Goal: Navigation & Orientation: Find specific page/section

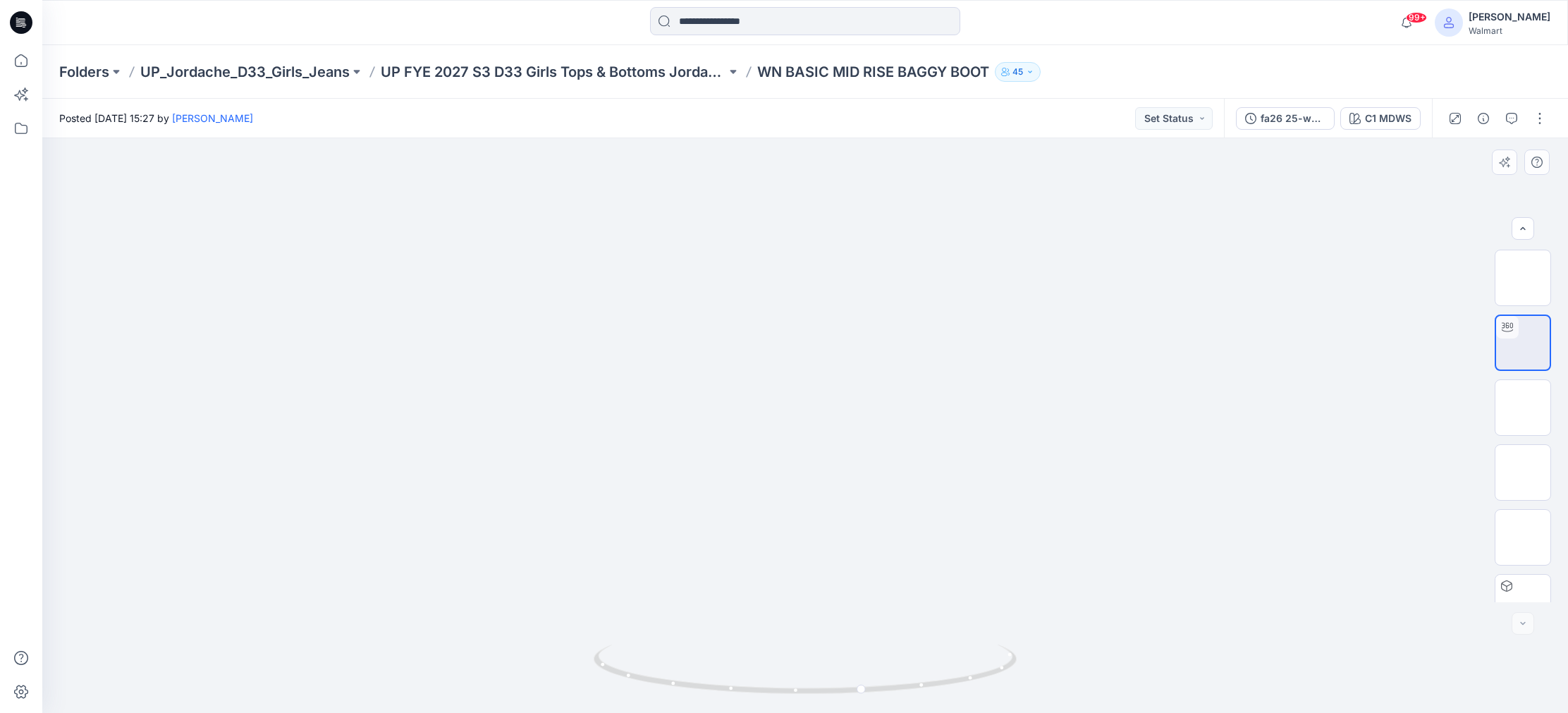
scroll to position [223, 0]
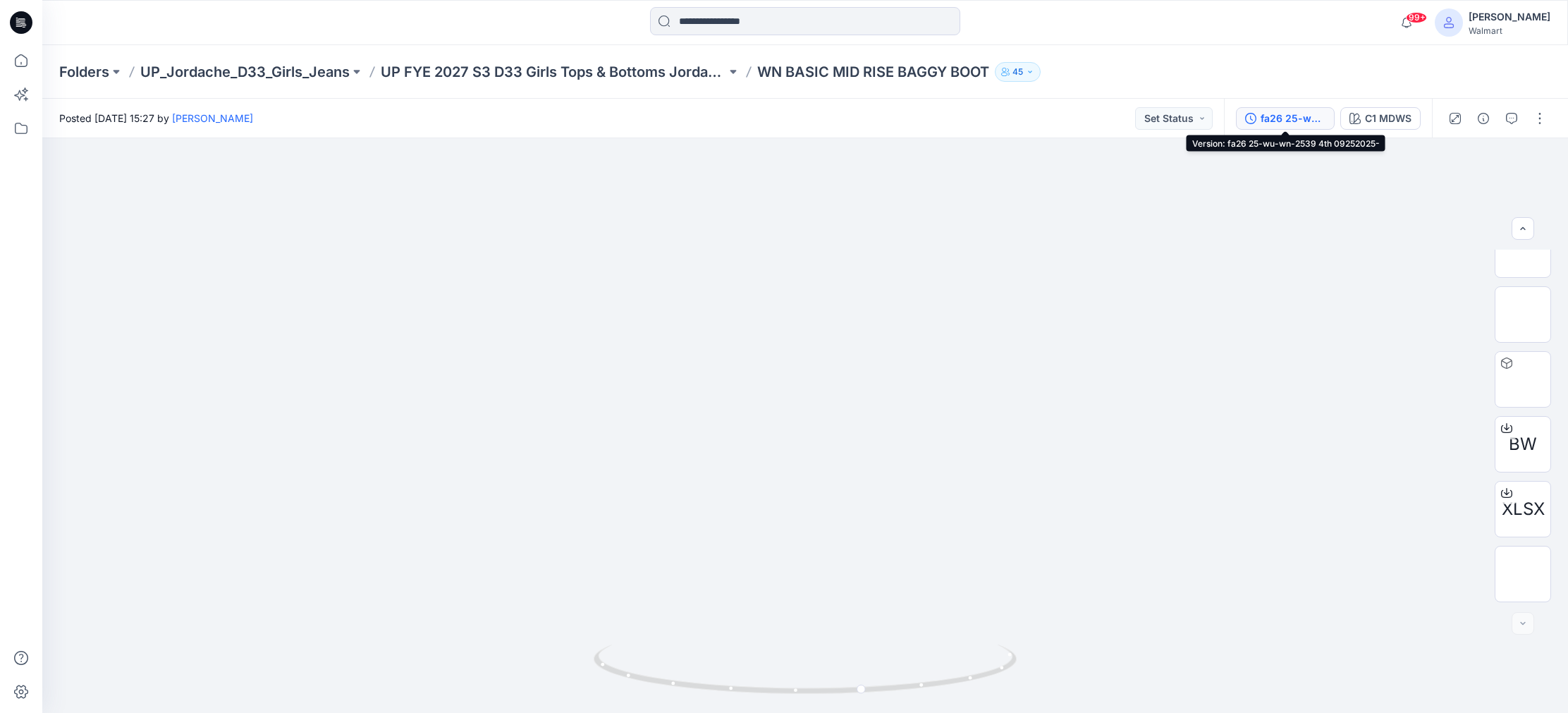
click at [1300, 121] on div "fa26 25-wu-wn-2539 4th 09252025-" at bounding box center [1293, 118] width 65 height 15
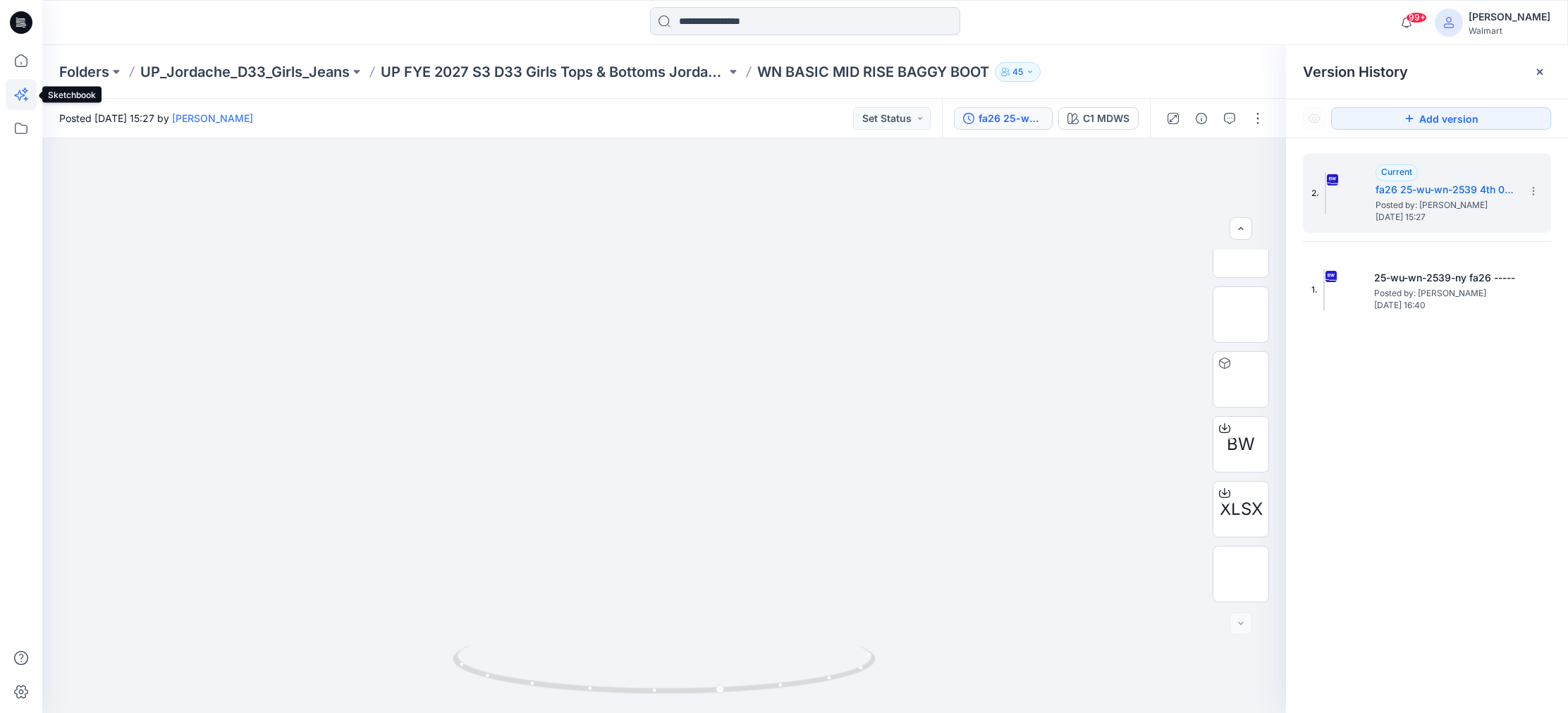
click at [19, 94] on icon at bounding box center [21, 94] width 31 height 31
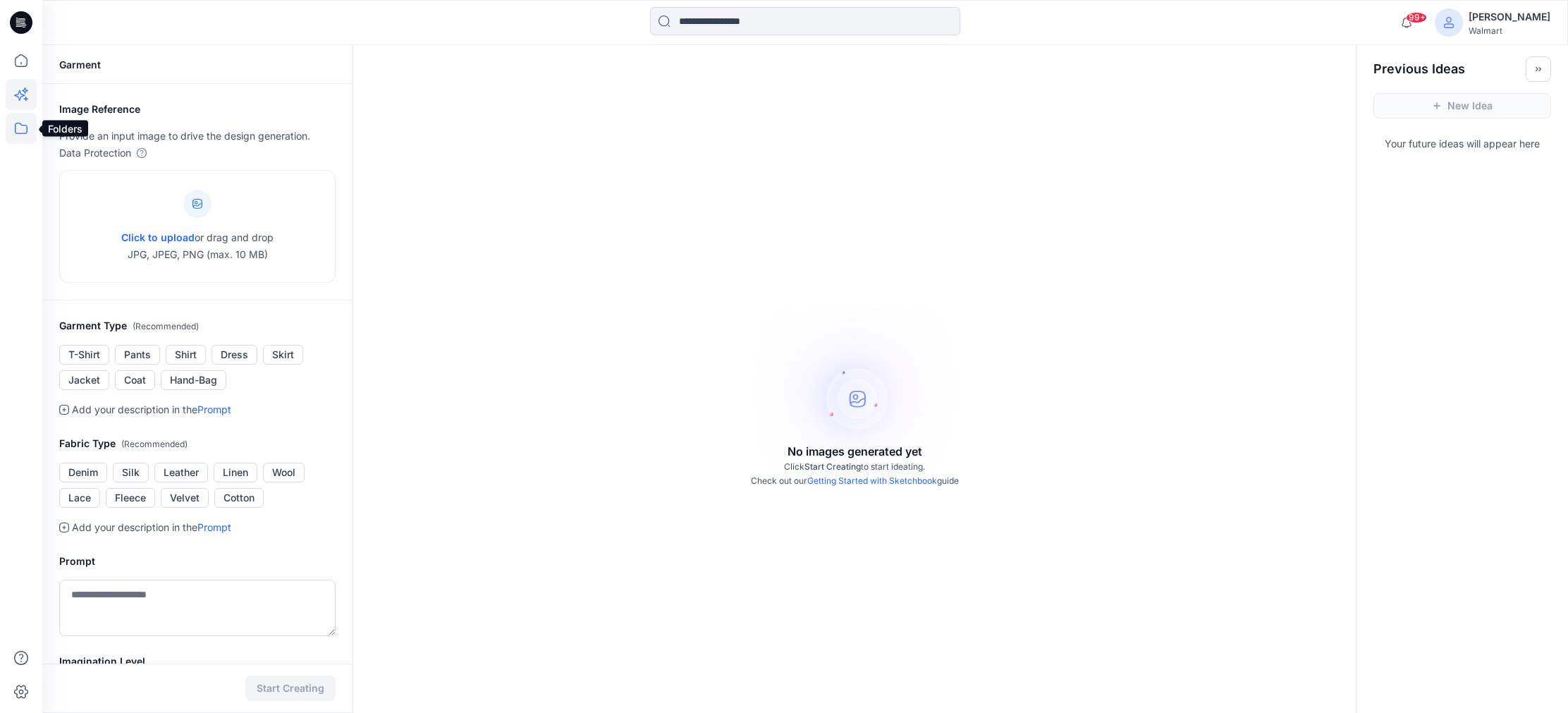
click at [15, 128] on icon at bounding box center [21, 128] width 31 height 31
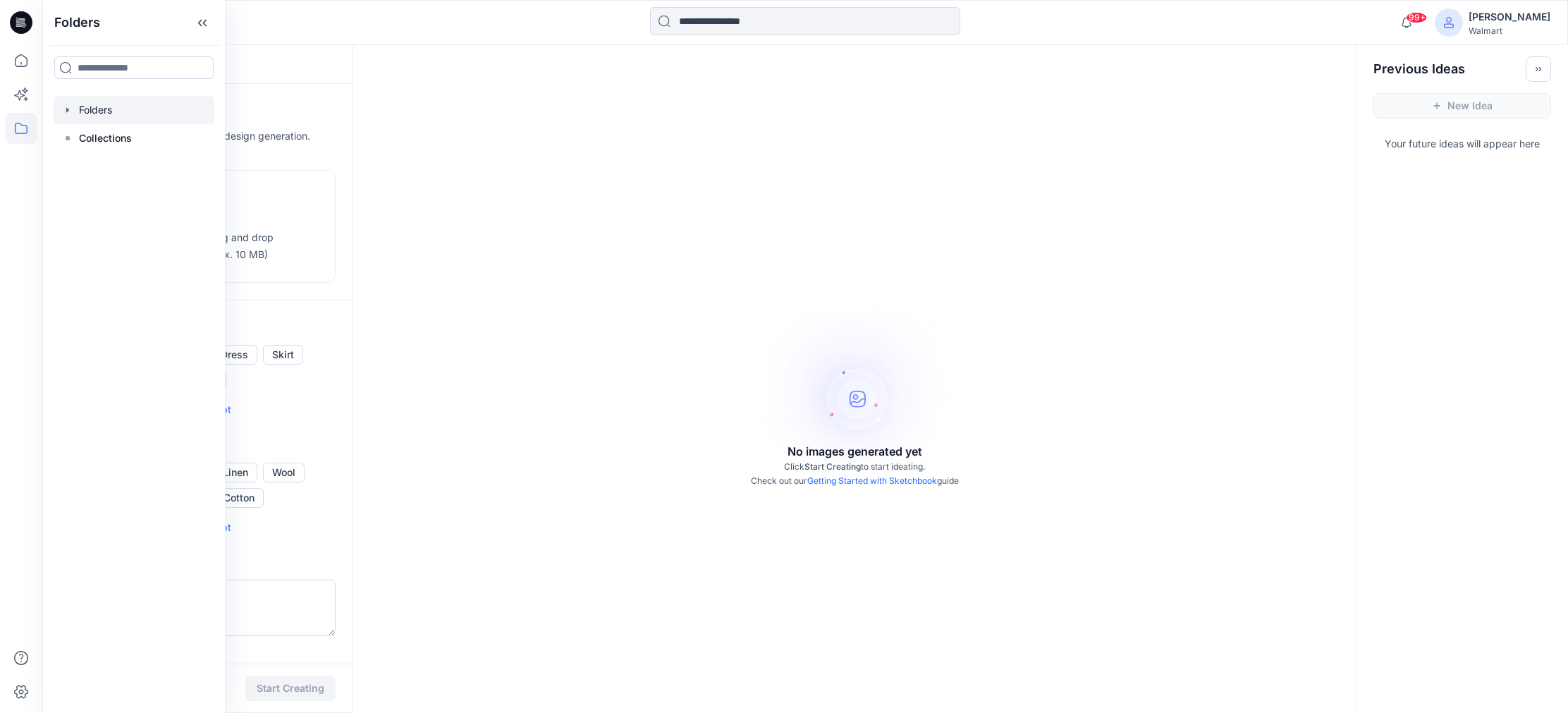
click at [101, 110] on div at bounding box center [134, 110] width 161 height 28
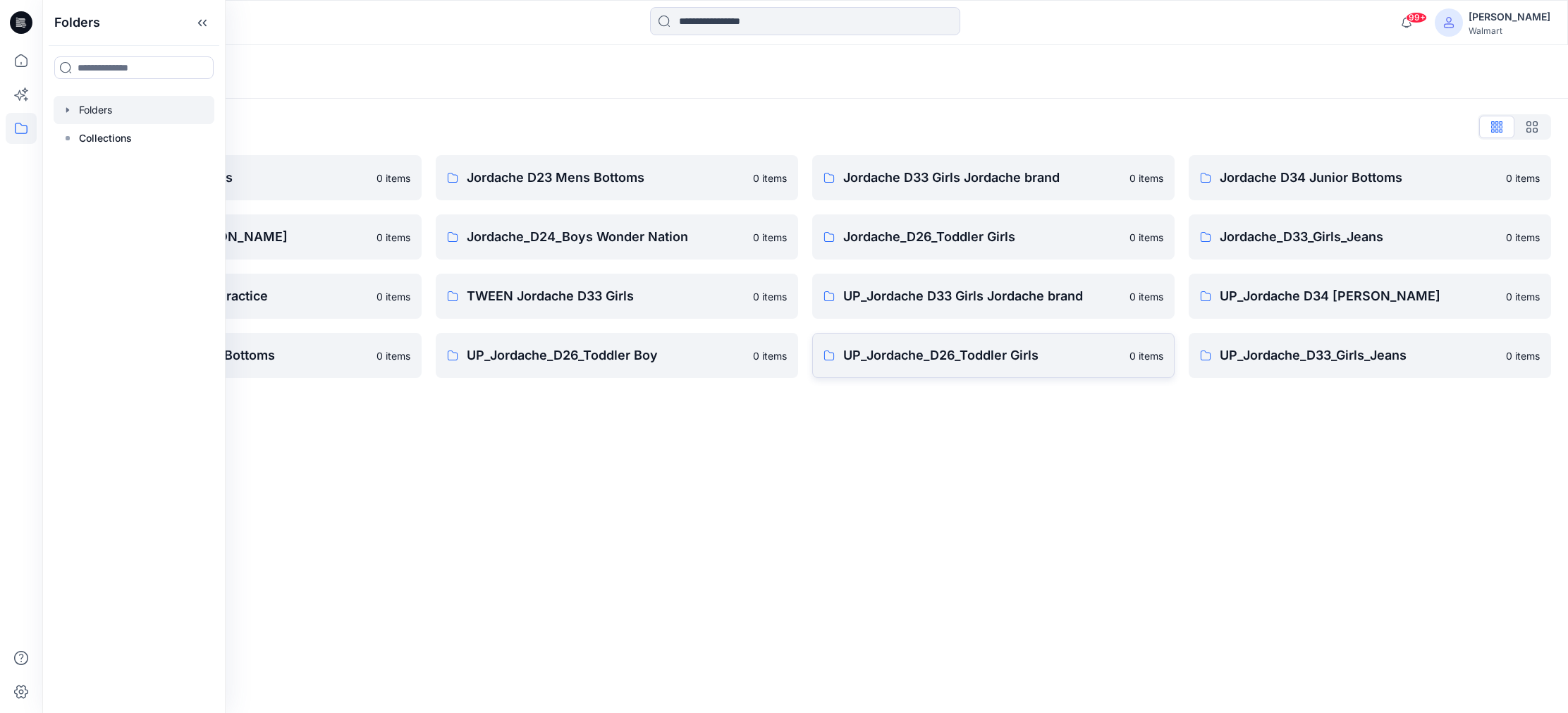
click at [883, 360] on p "UP_Jordache_D26_Toddler Girls" at bounding box center [982, 356] width 277 height 20
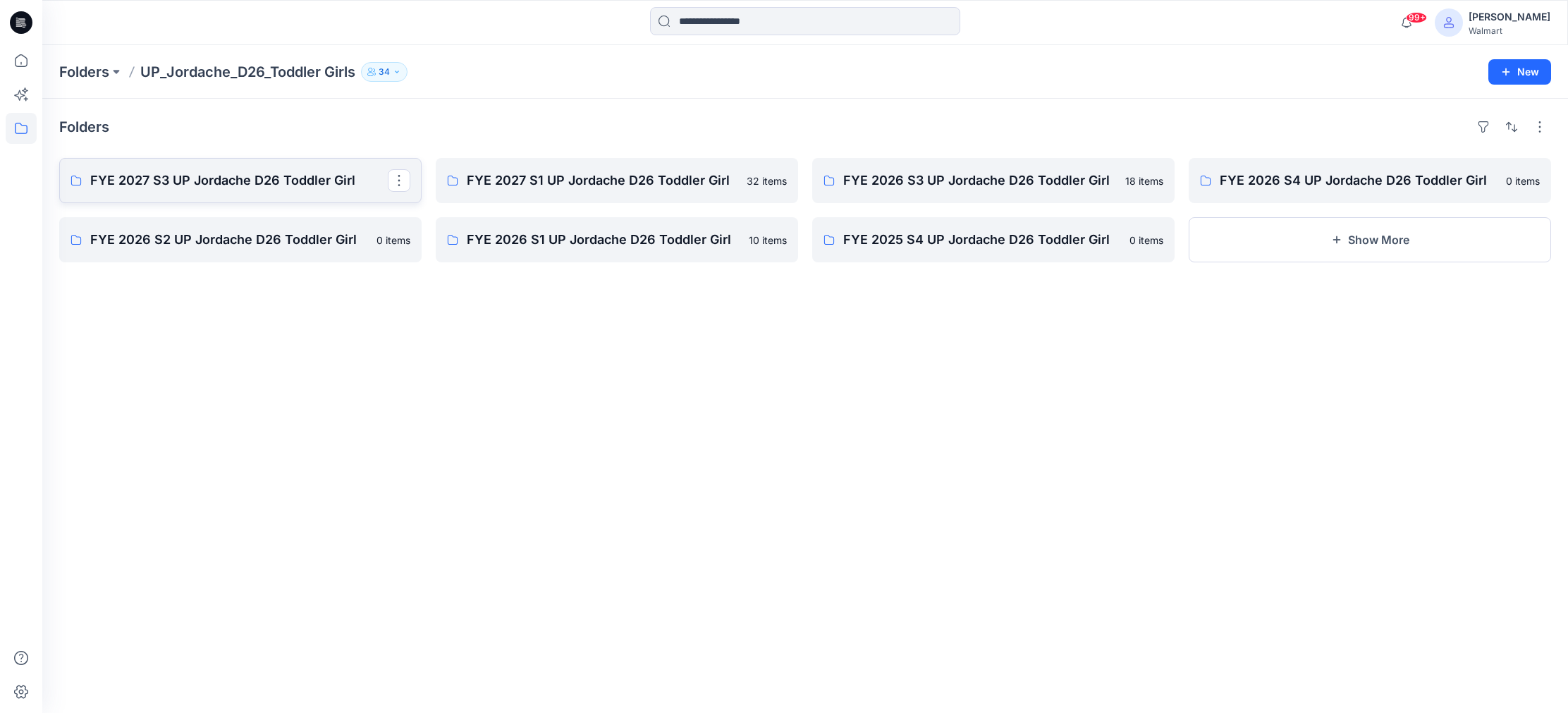
click at [253, 183] on p "FYE 2027 S3 UP Jordache D26 Toddler Girl" at bounding box center [239, 181] width 297 height 20
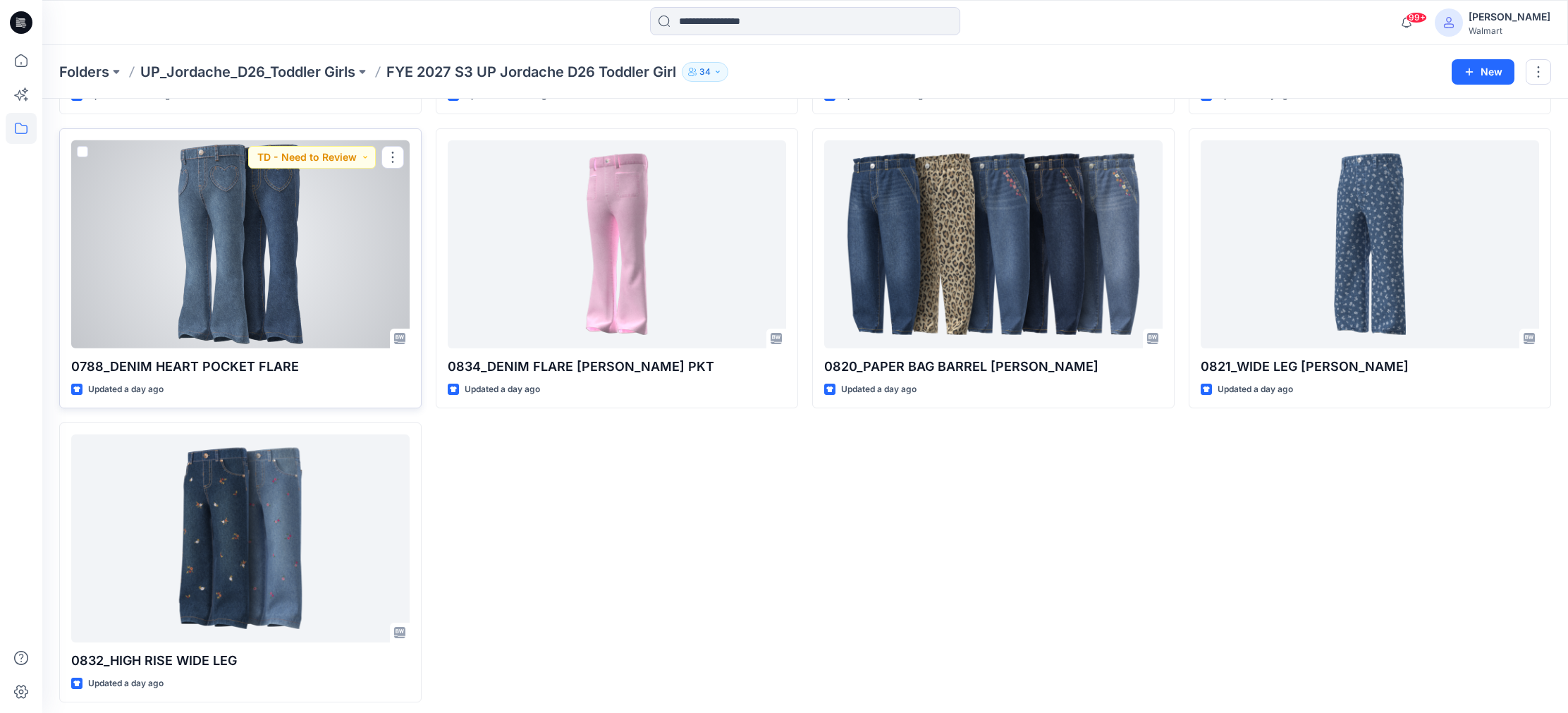
scroll to position [918, 0]
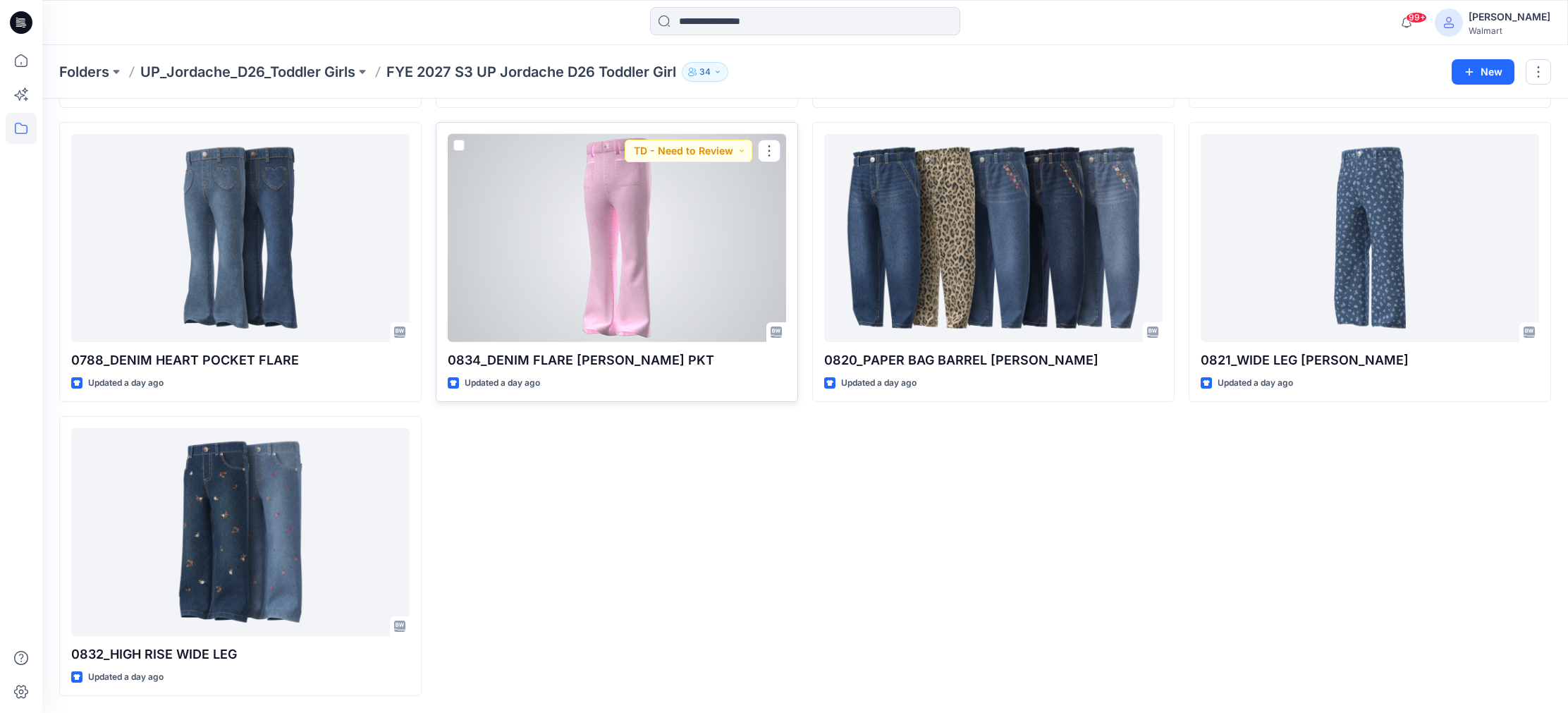
click at [710, 165] on div at bounding box center [617, 238] width 339 height 208
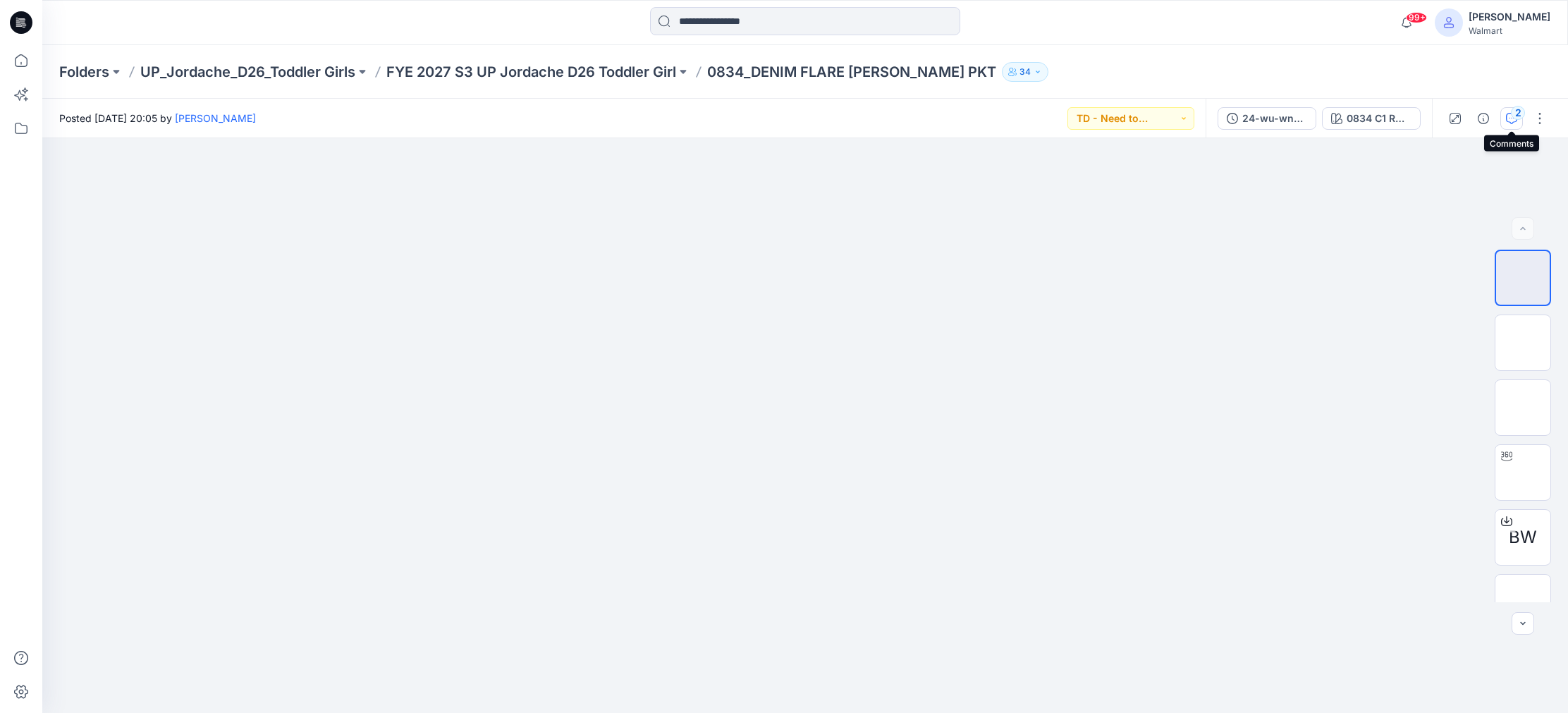
click at [1508, 117] on icon "button" at bounding box center [1511, 118] width 11 height 12
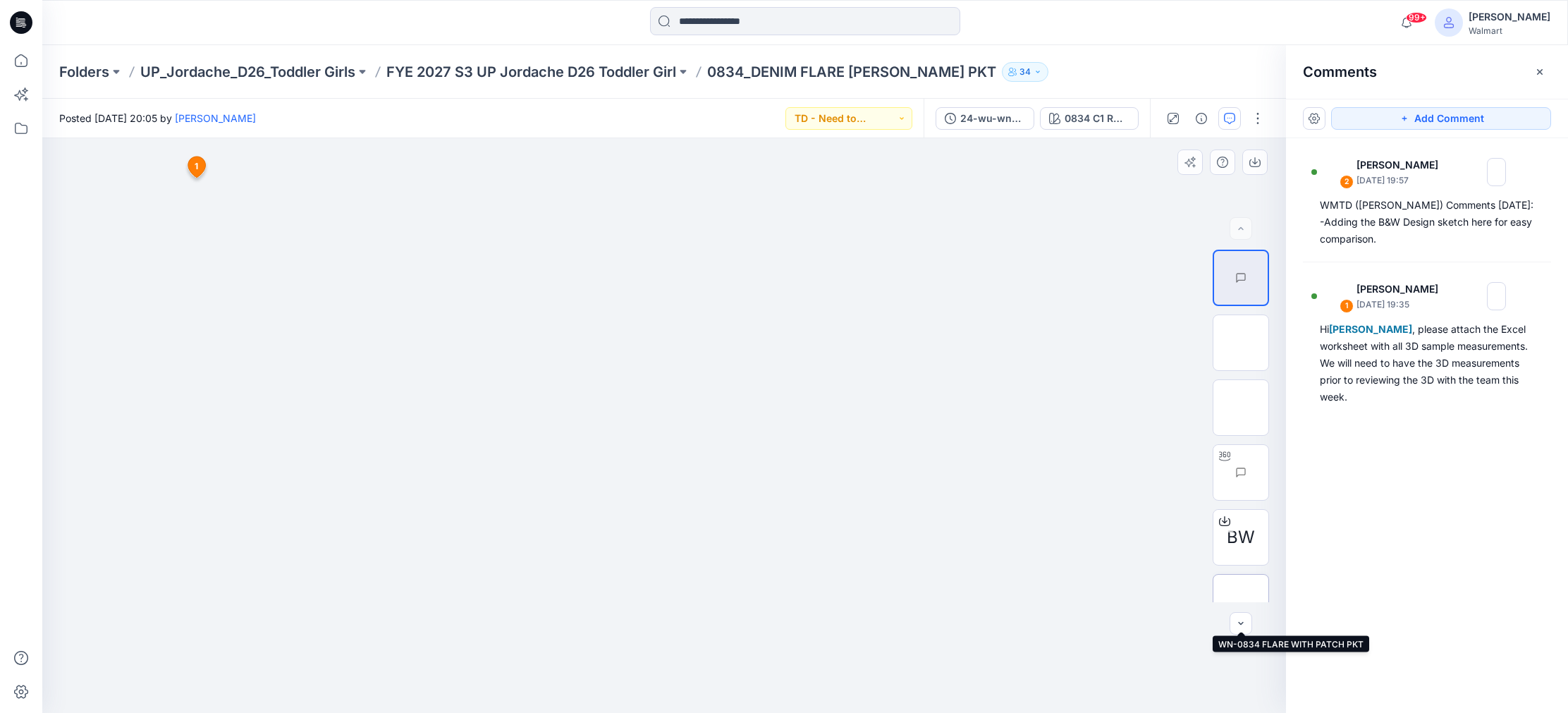
scroll to position [28, 0]
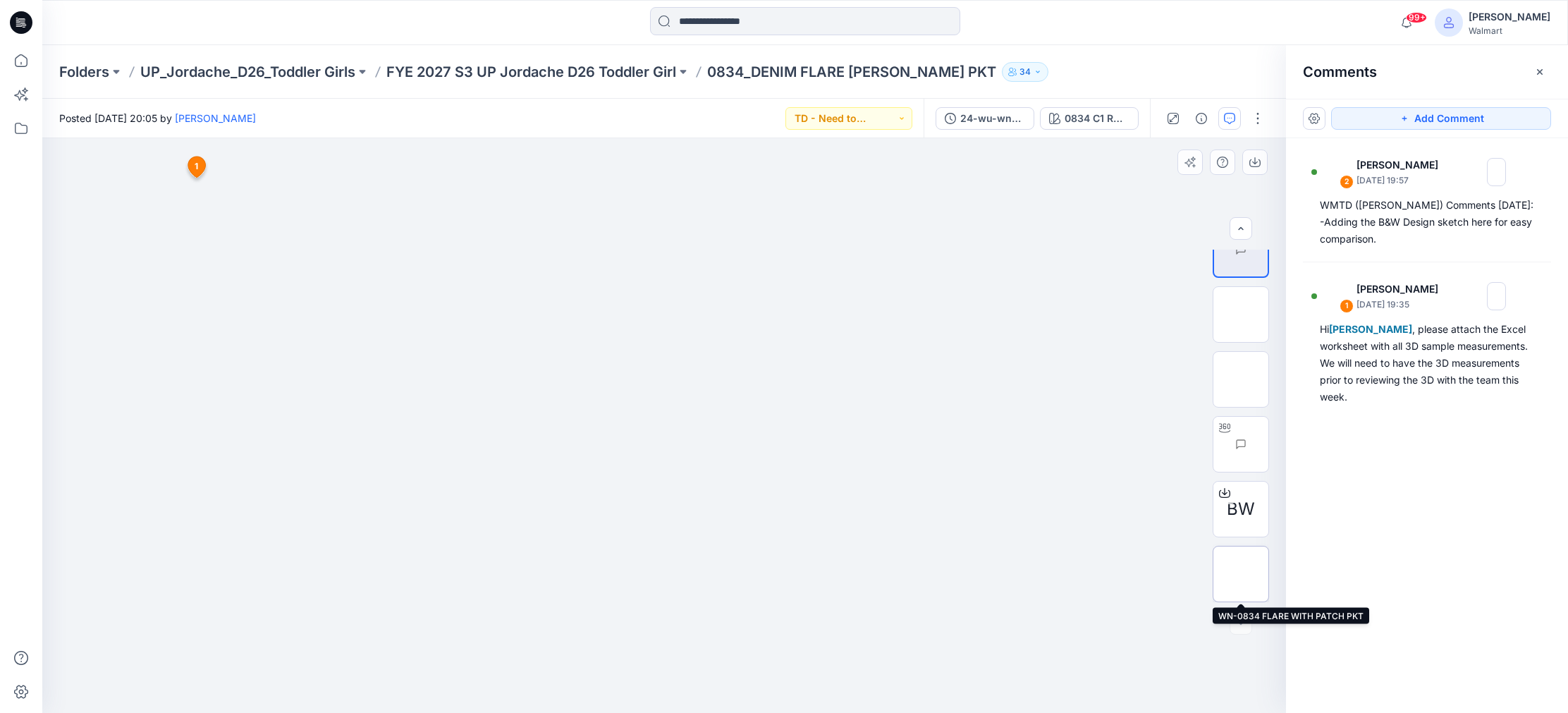
click at [1241, 574] on img at bounding box center [1241, 574] width 0 height 0
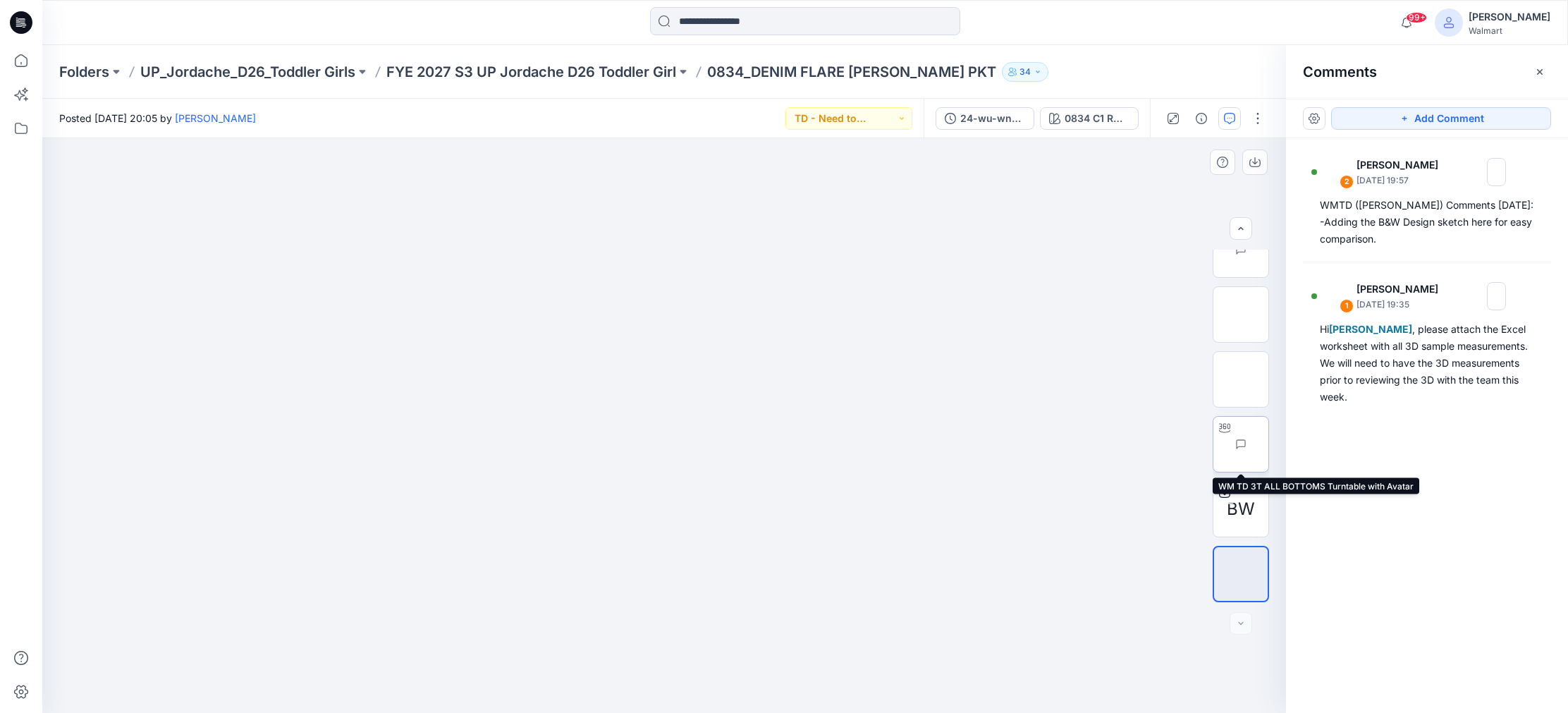
click at [1268, 445] on img at bounding box center [1268, 445] width 0 height 0
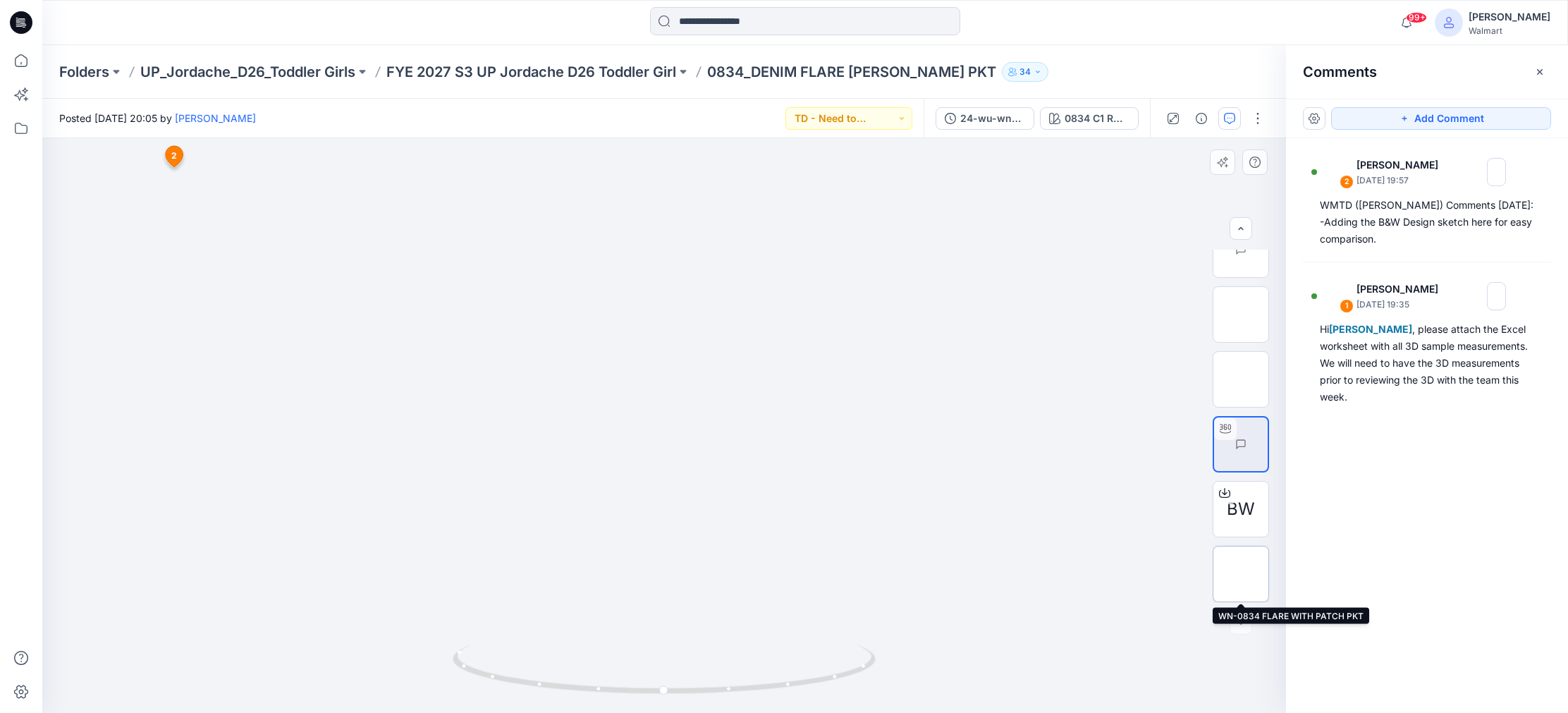
click at [1241, 574] on img at bounding box center [1241, 574] width 0 height 0
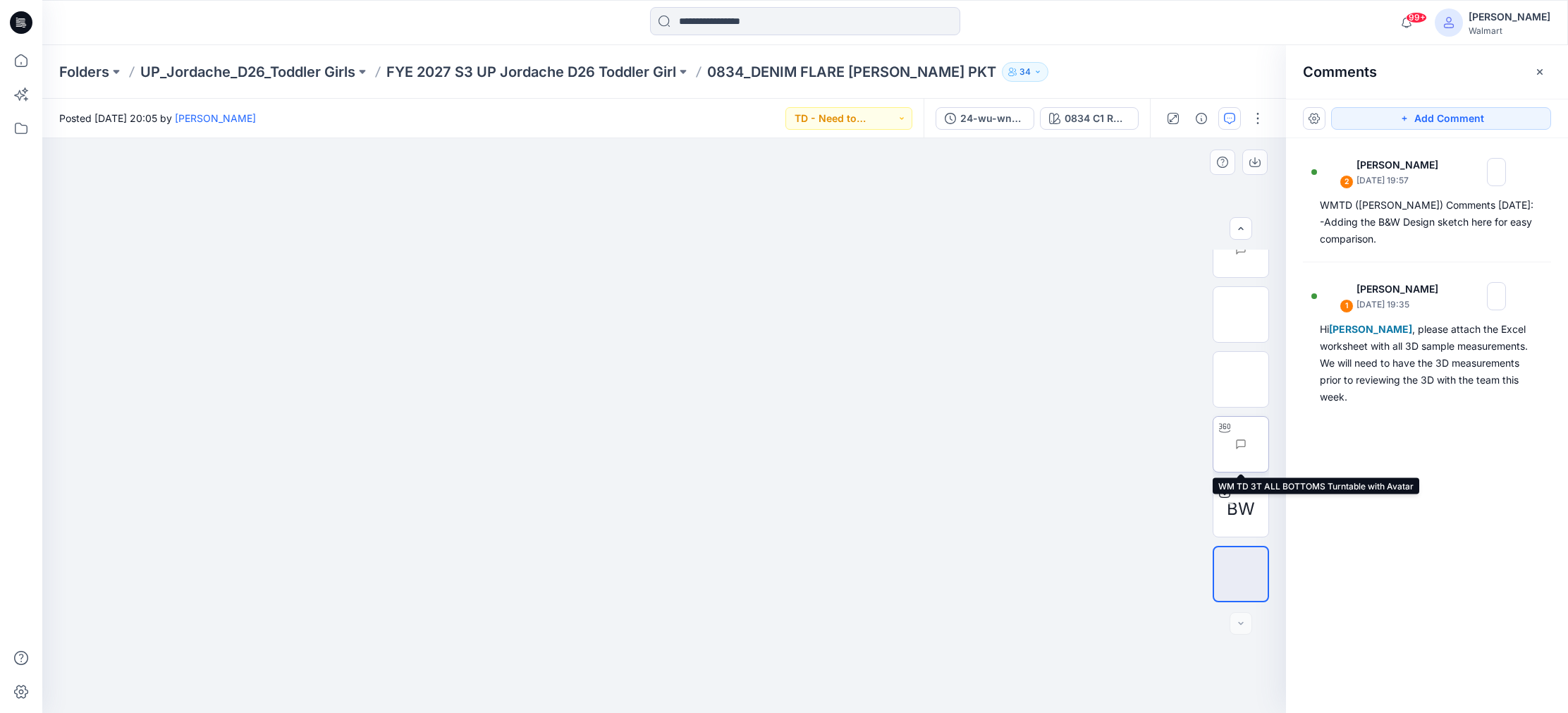
click at [1268, 445] on img at bounding box center [1268, 445] width 0 height 0
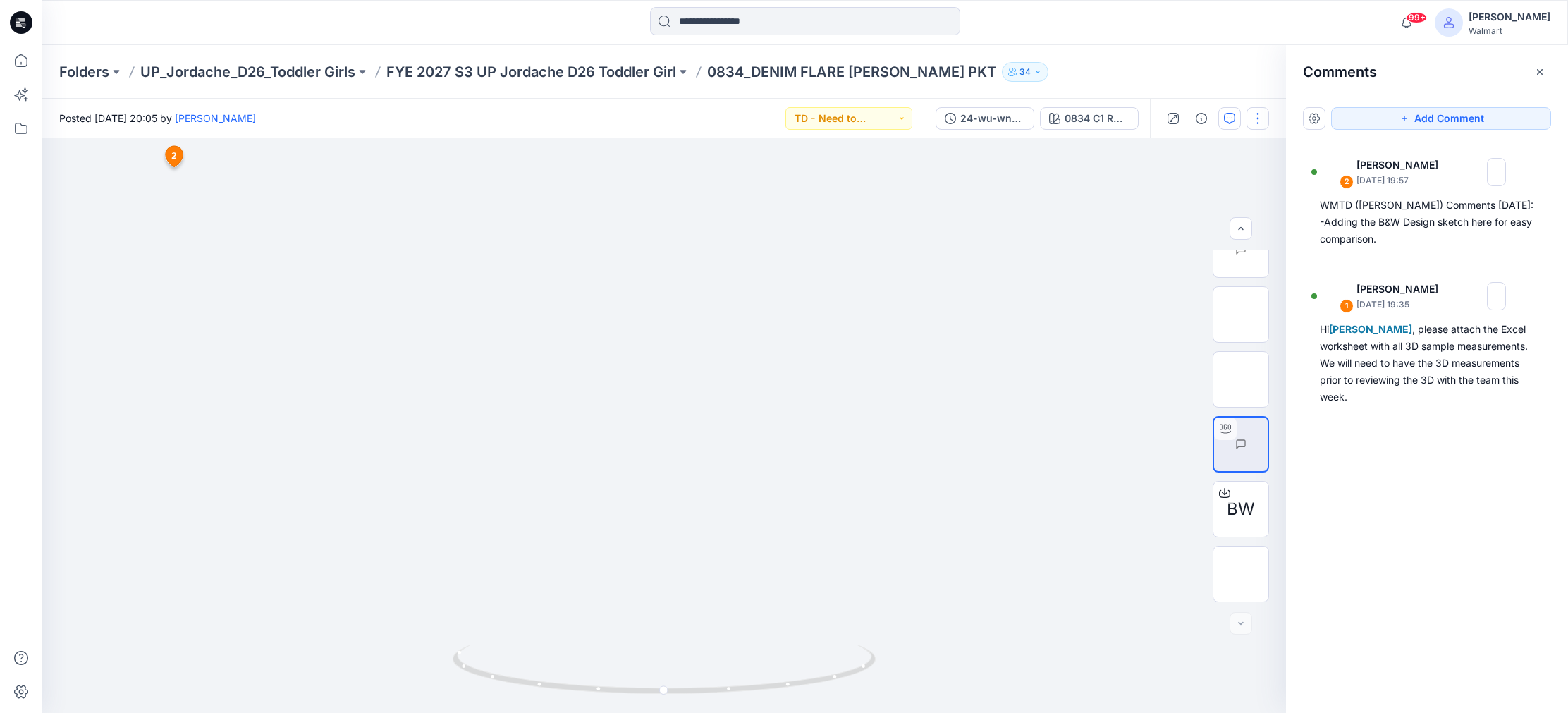
click at [1257, 124] on button "button" at bounding box center [1257, 118] width 22 height 22
click at [1081, 277] on div at bounding box center [664, 426] width 1244 height 575
click at [1230, 122] on icon "button" at bounding box center [1229, 118] width 11 height 12
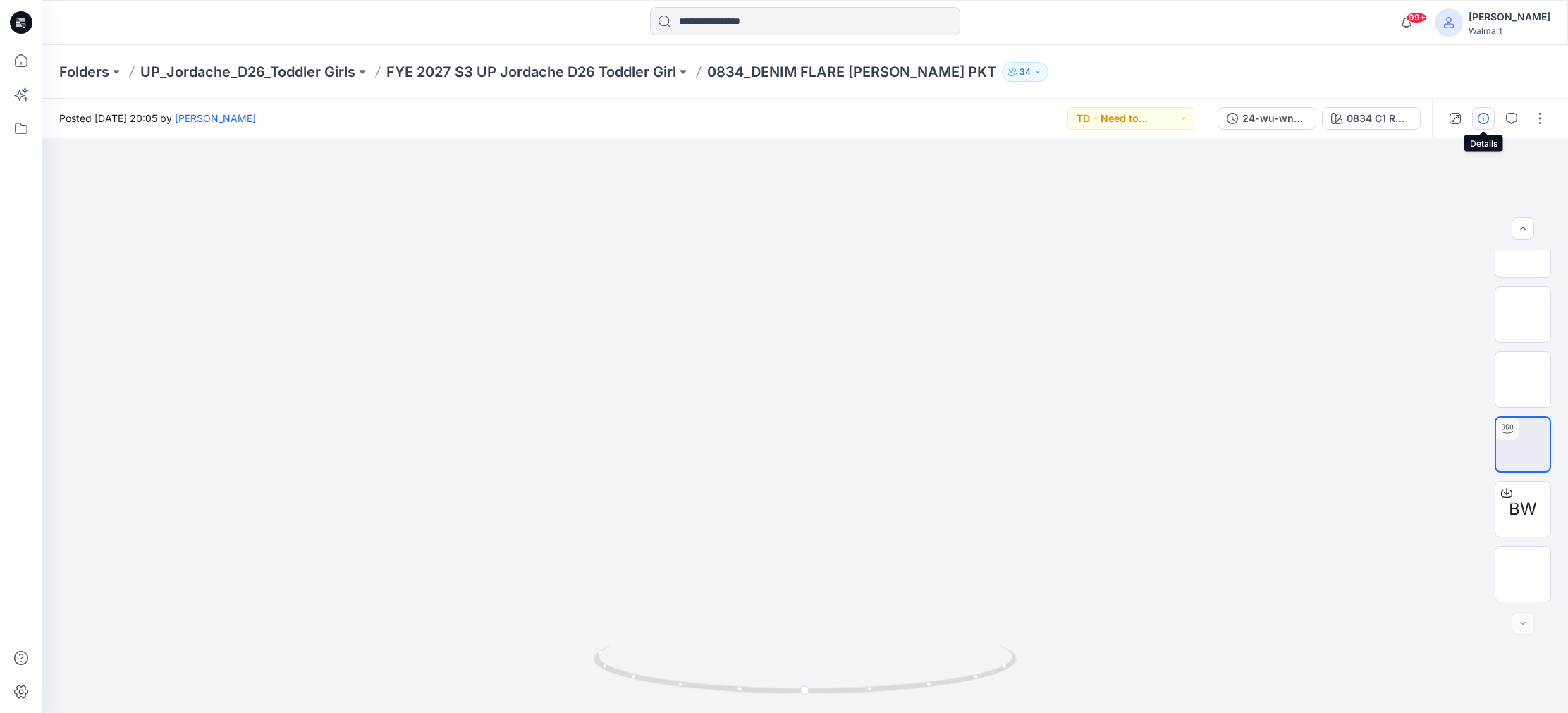
click at [1484, 116] on icon "button" at bounding box center [1483, 118] width 11 height 12
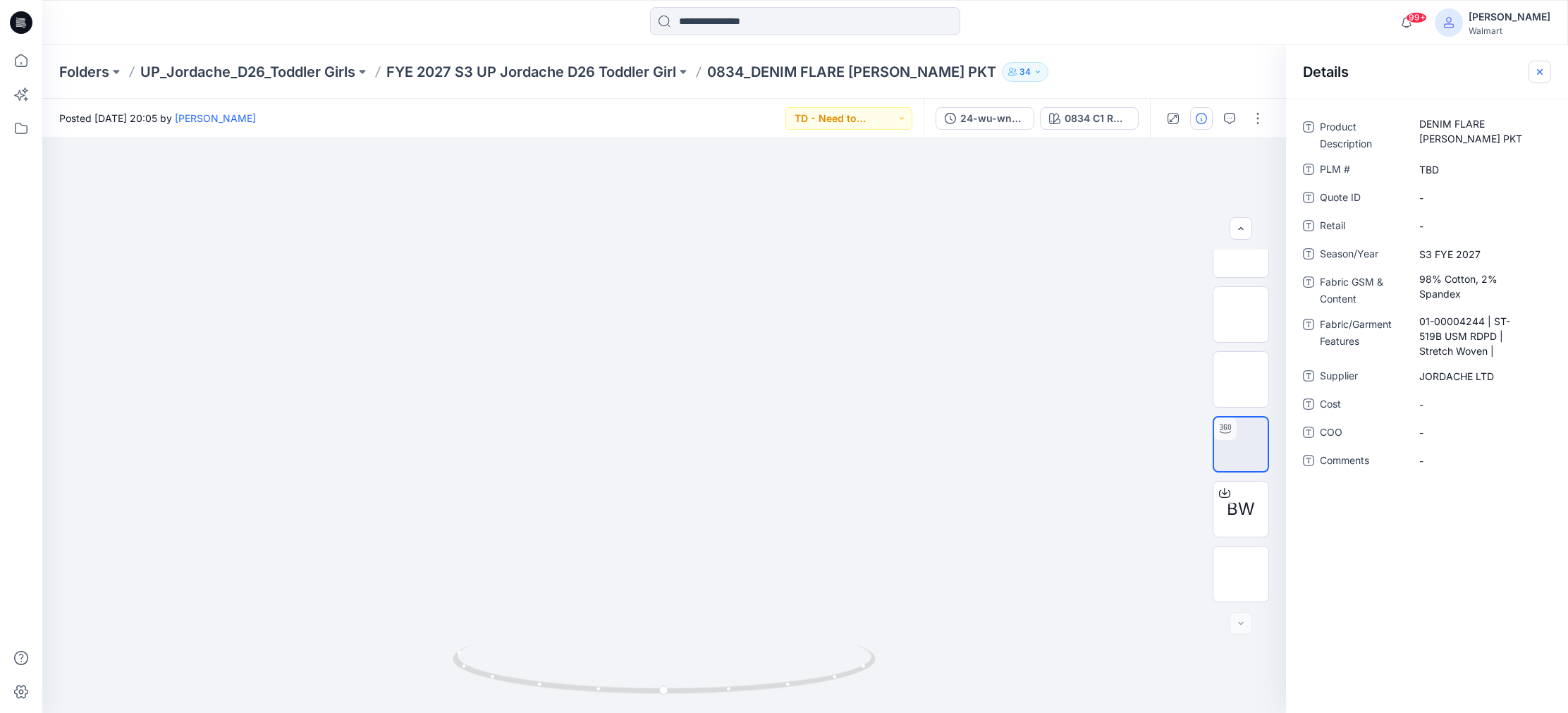
click at [1540, 71] on icon "button" at bounding box center [1540, 71] width 11 height 12
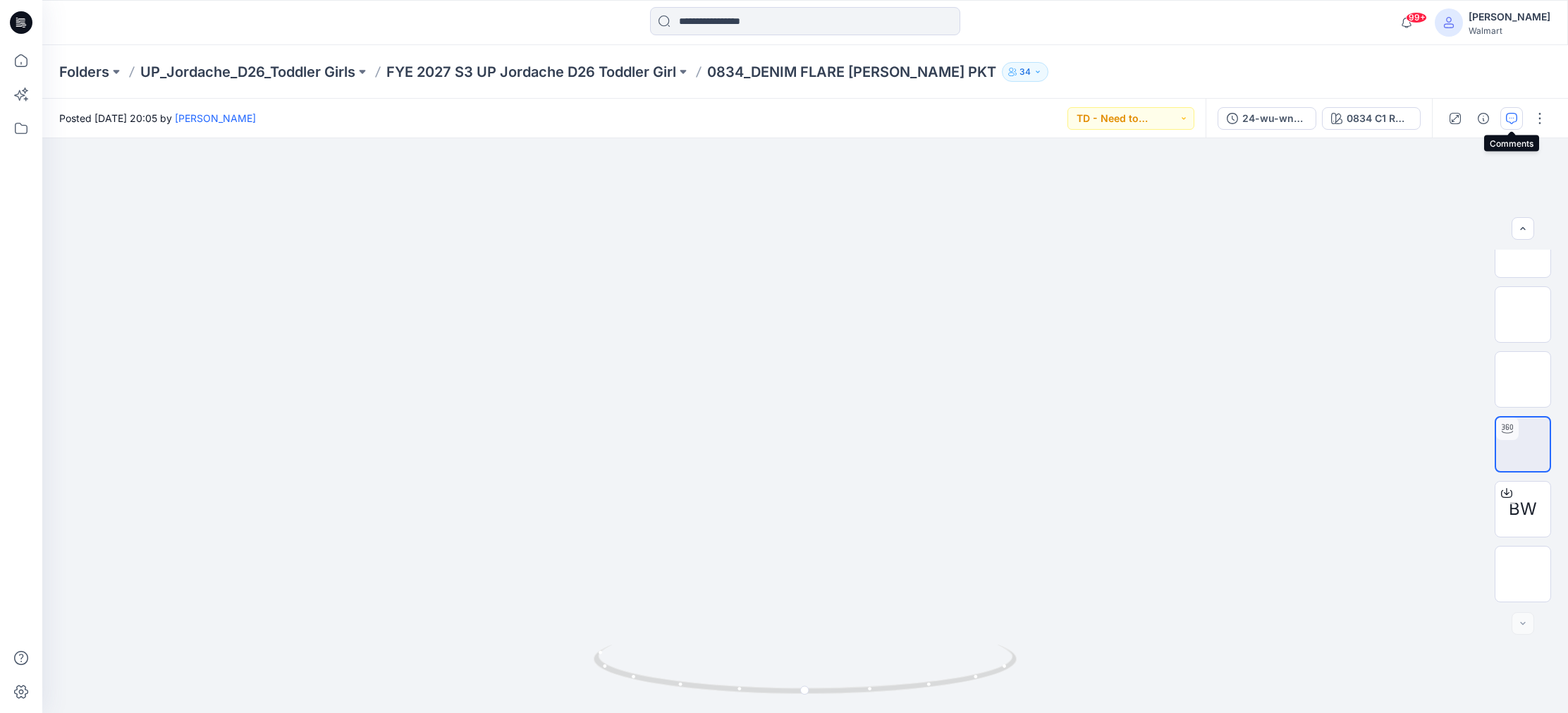
click at [1513, 117] on icon "button" at bounding box center [1511, 118] width 11 height 12
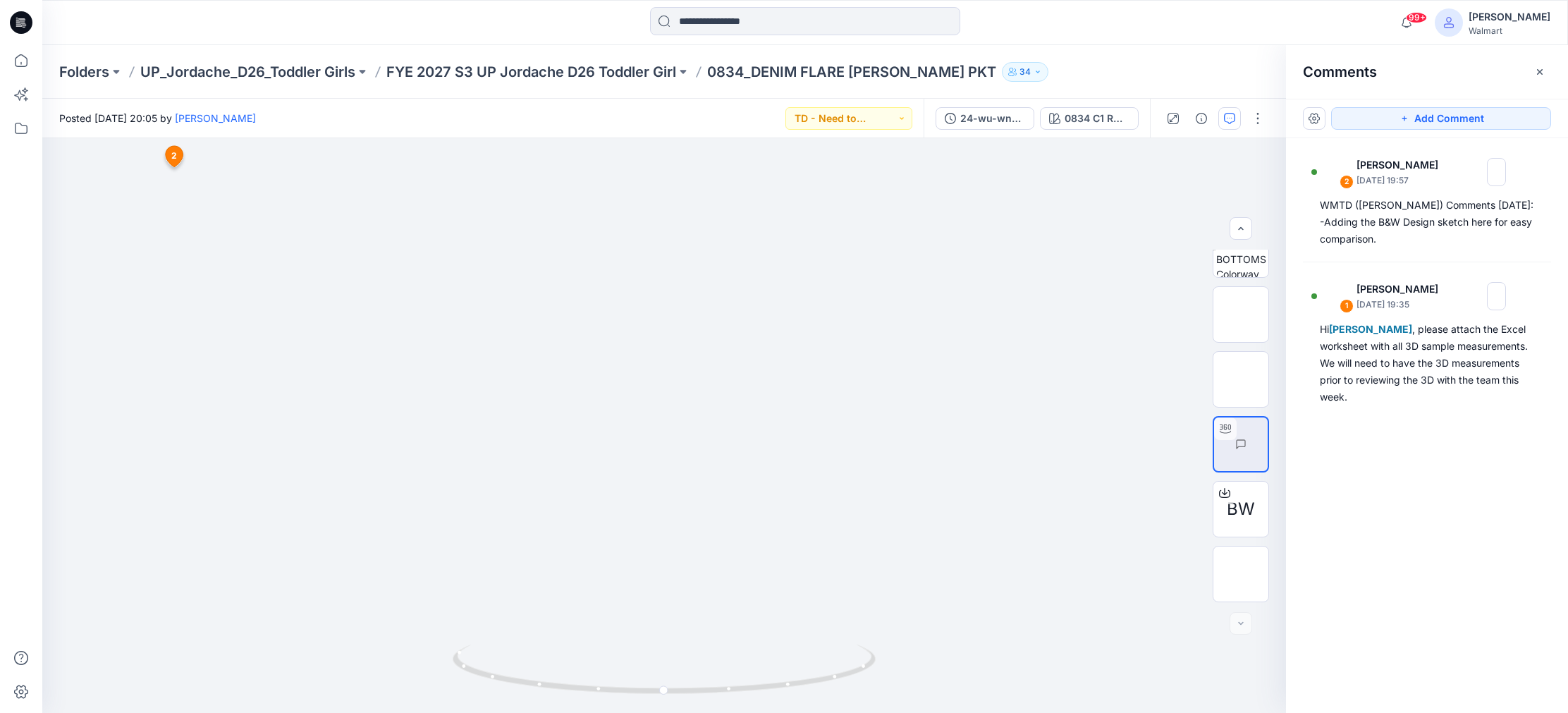
drag, startPoint x: 1537, startPoint y: 72, endPoint x: 1525, endPoint y: 75, distance: 12.4
click at [1537, 72] on icon "button" at bounding box center [1540, 71] width 11 height 12
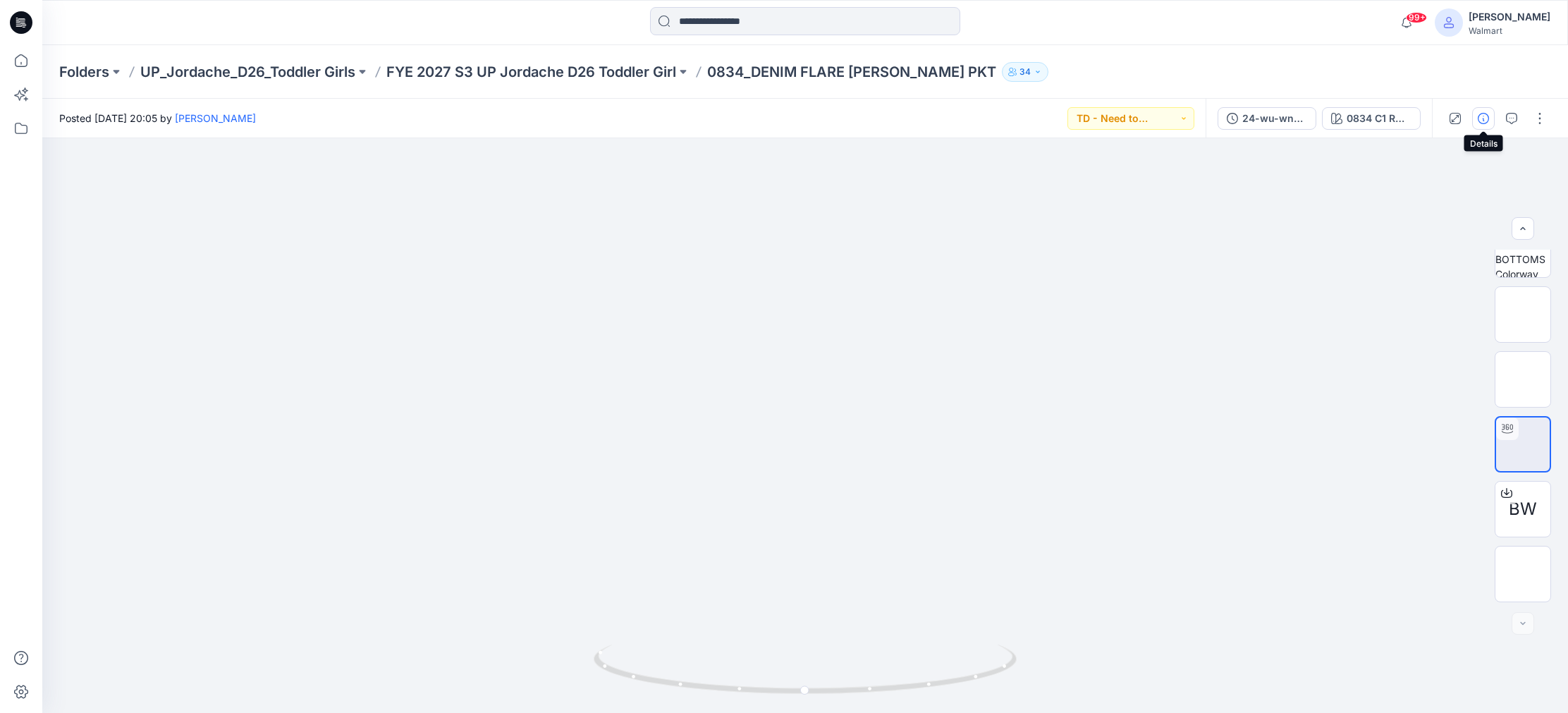
click at [1484, 119] on icon "button" at bounding box center [1483, 118] width 11 height 12
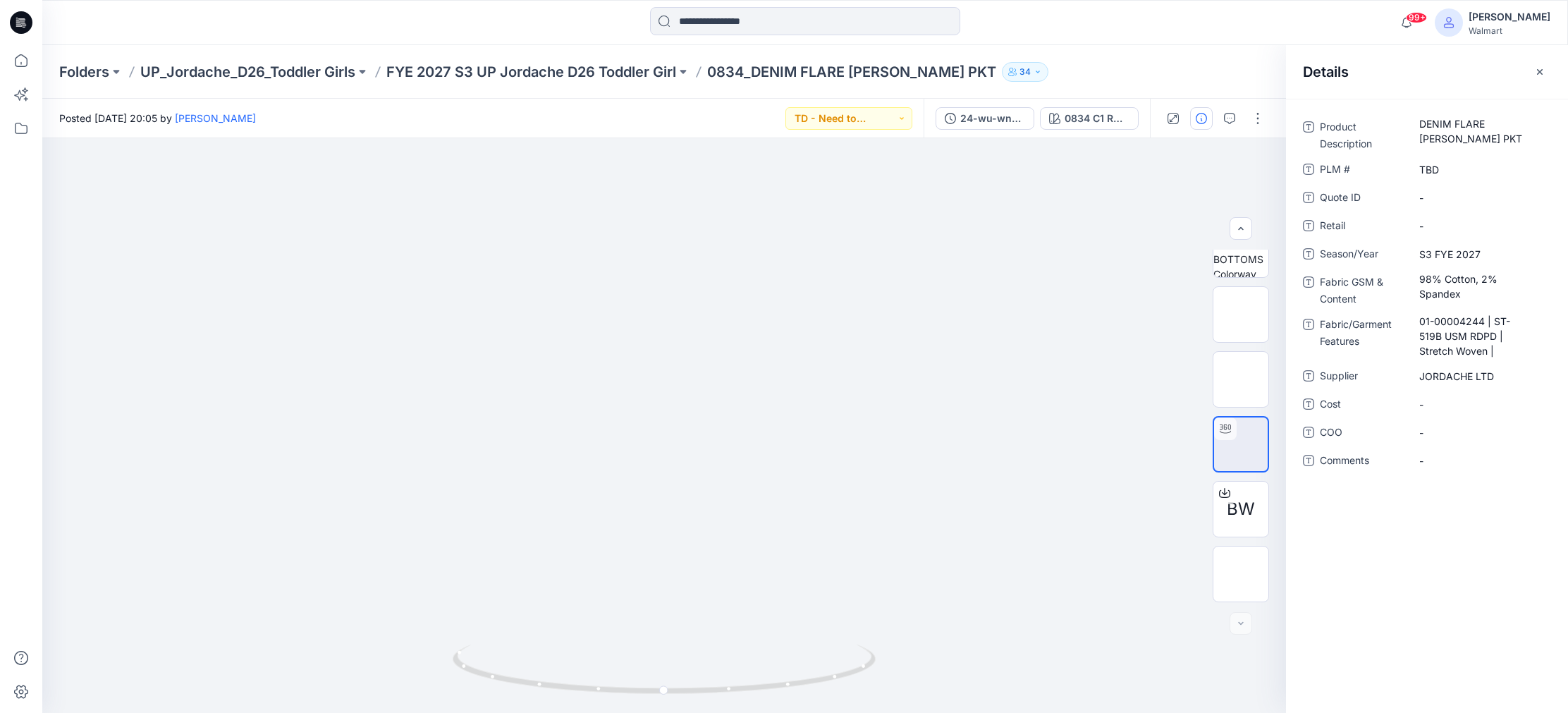
click at [1537, 68] on icon "button" at bounding box center [1540, 71] width 11 height 12
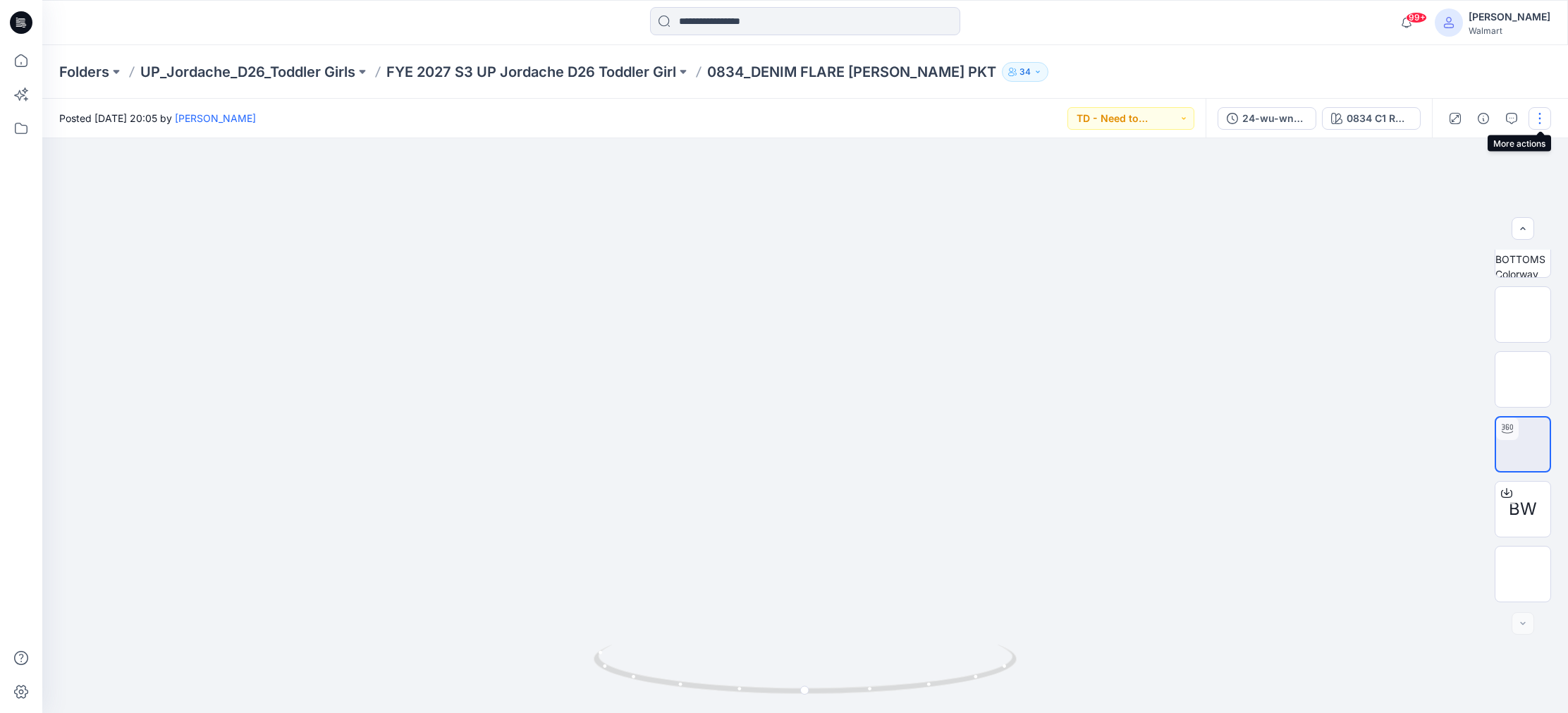
click at [1541, 119] on button "button" at bounding box center [1539, 118] width 22 height 22
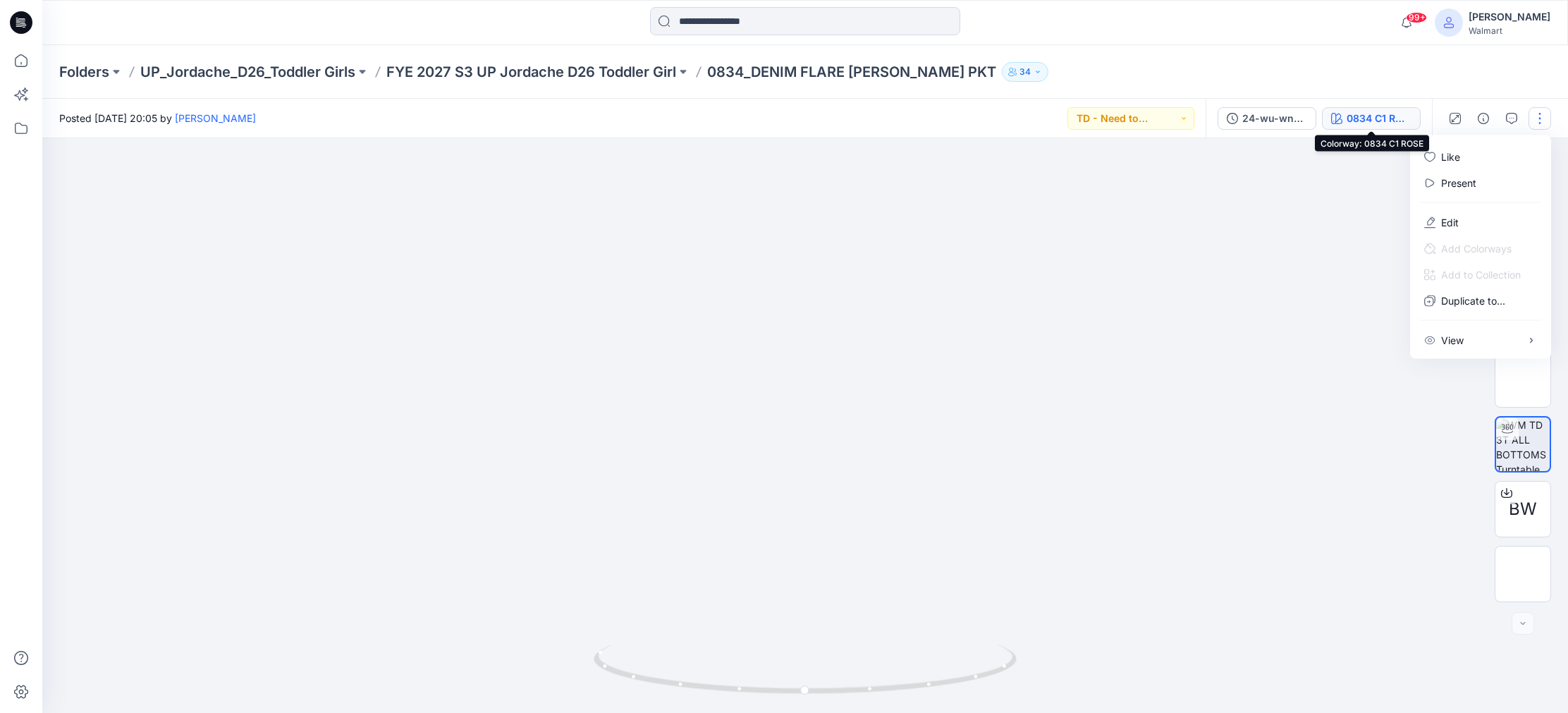
click at [1373, 113] on div "0834 C1 ROSE" at bounding box center [1379, 118] width 65 height 15
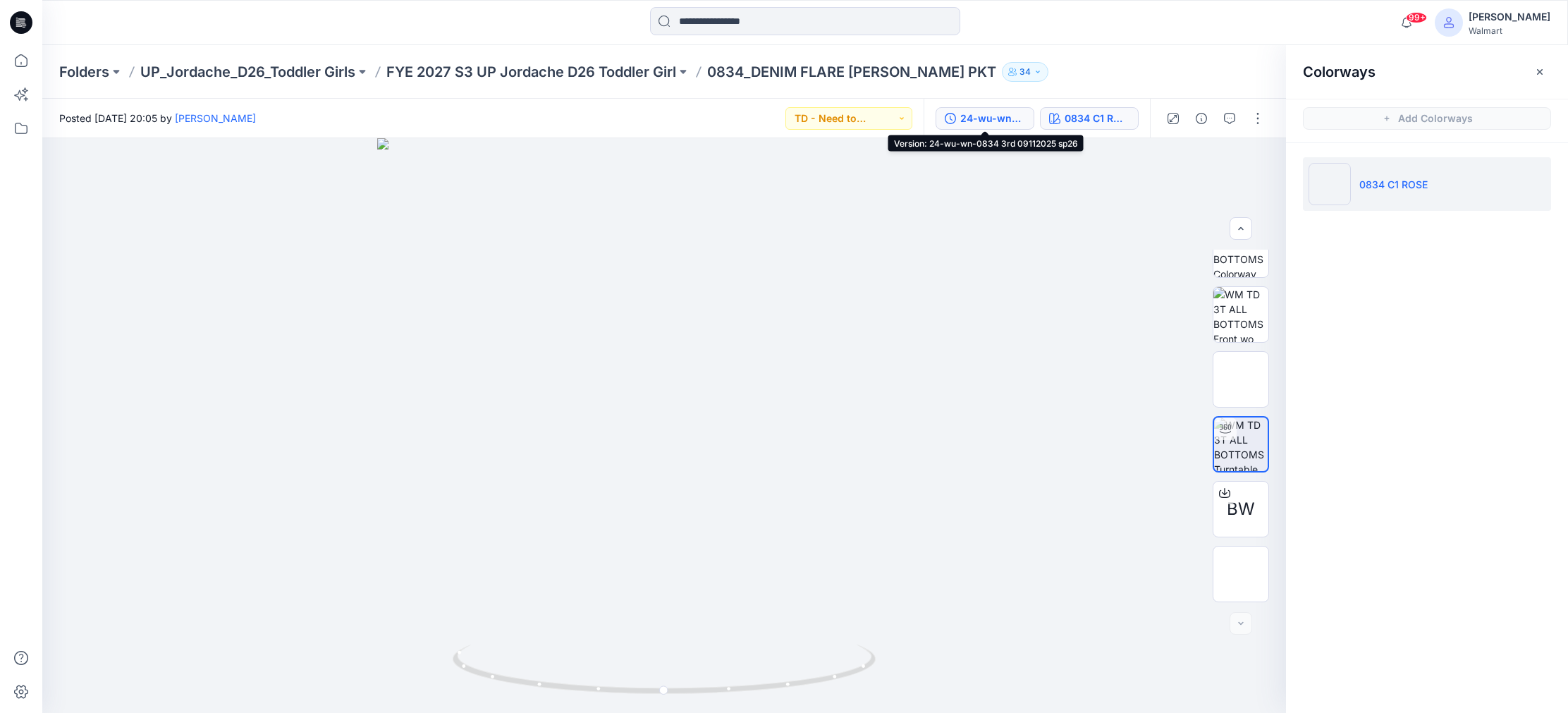
click at [984, 115] on div "24-wu-wn-0834 3rd 09112025 sp26" at bounding box center [992, 118] width 65 height 15
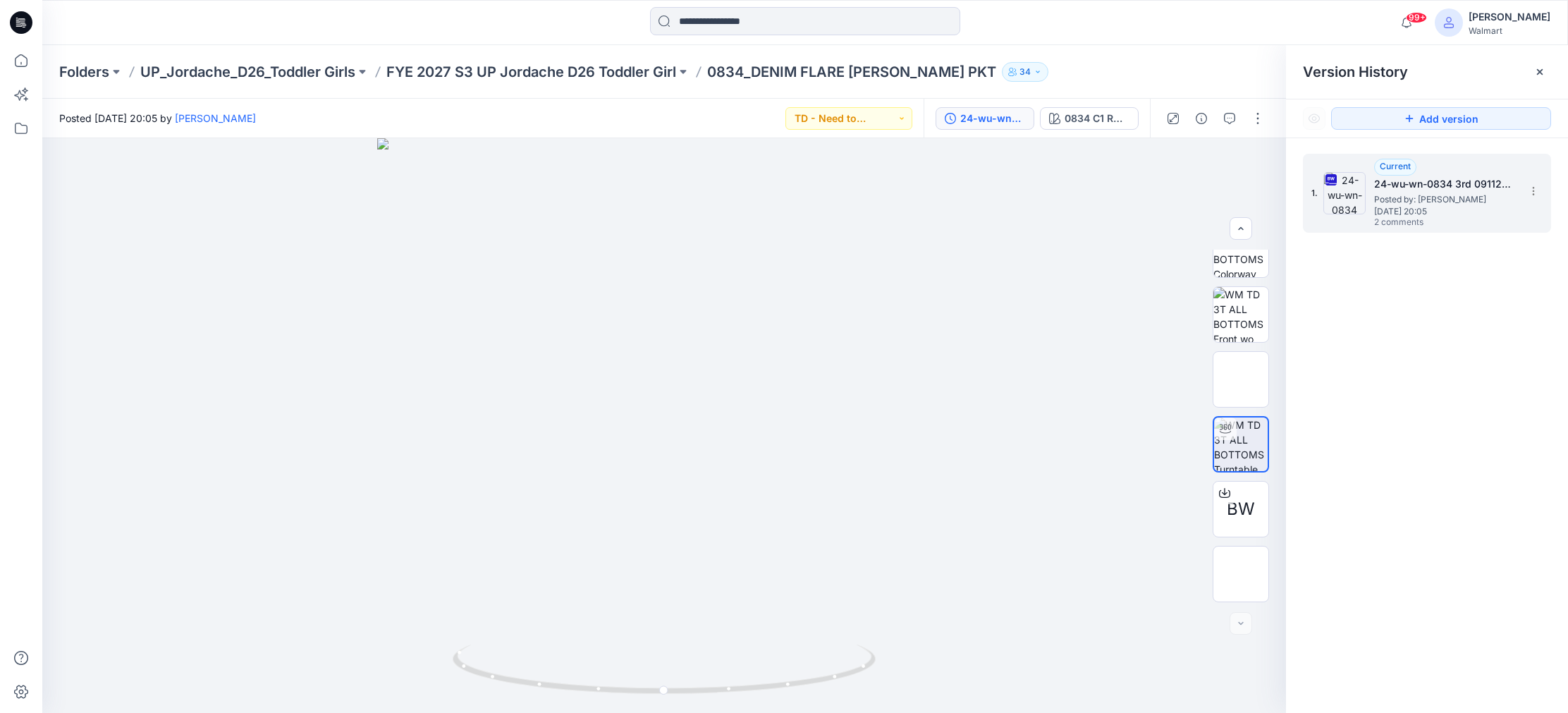
click at [1420, 207] on span "[DATE] 20:05" at bounding box center [1445, 212] width 141 height 10
click at [23, 128] on icon at bounding box center [21, 128] width 31 height 31
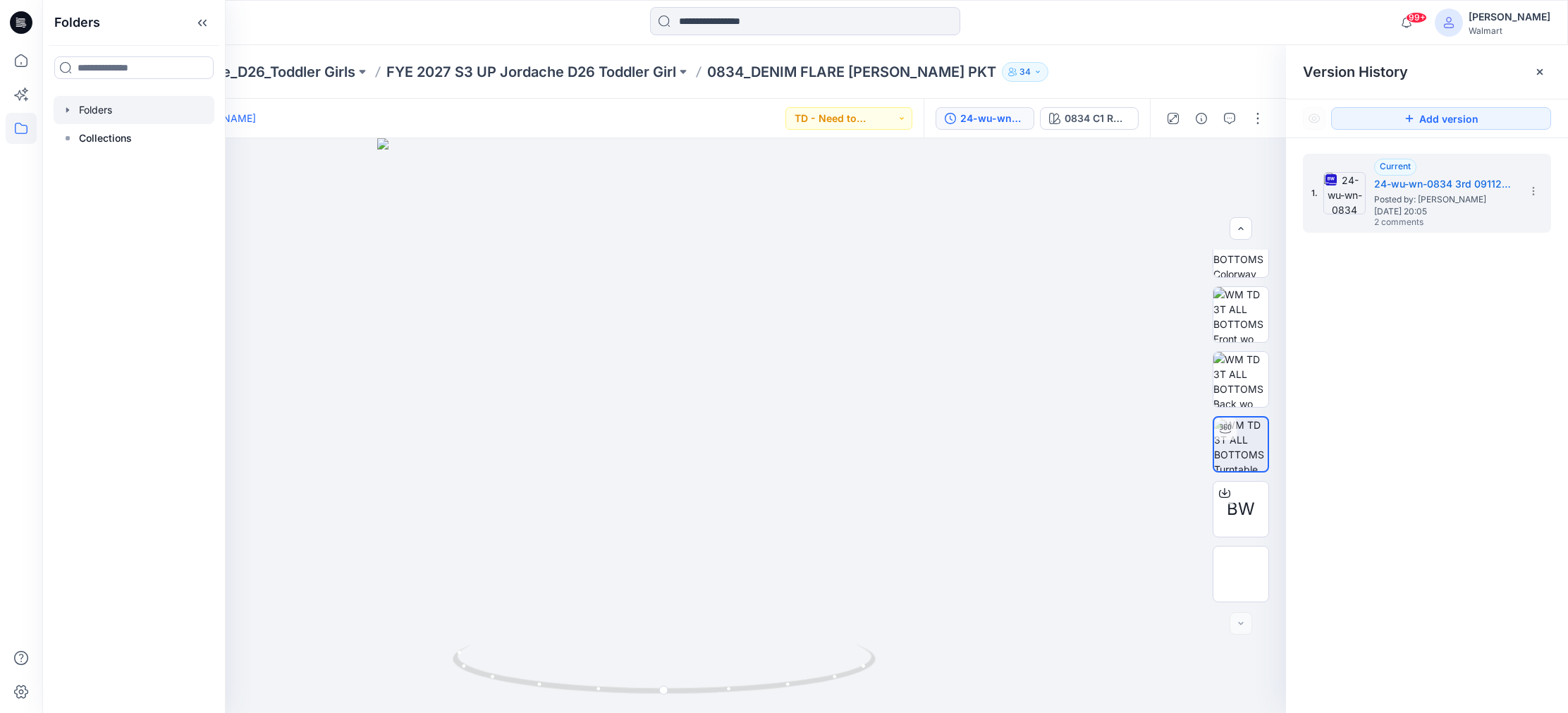
click at [101, 115] on div at bounding box center [134, 110] width 161 height 28
